Goal: Task Accomplishment & Management: Use online tool/utility

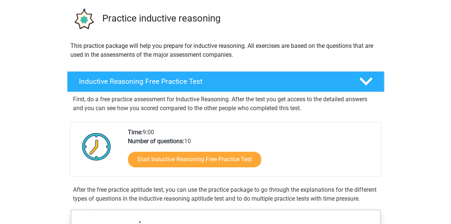
scroll to position [62, 0]
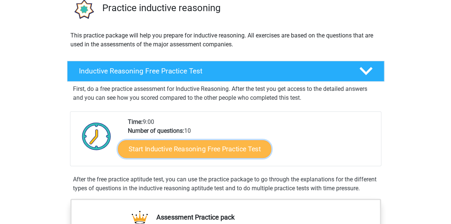
click at [188, 144] on link "Start Inductive Reasoning Free Practice Test" at bounding box center [194, 149] width 153 height 18
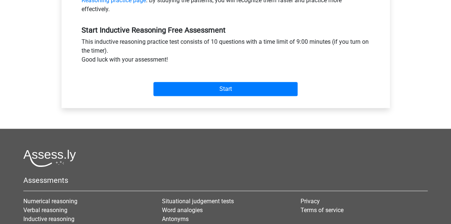
scroll to position [238, 0]
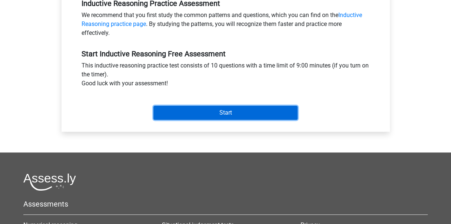
click at [196, 110] on input "Start" at bounding box center [225, 113] width 144 height 14
